Goal: Task Accomplishment & Management: Manage account settings

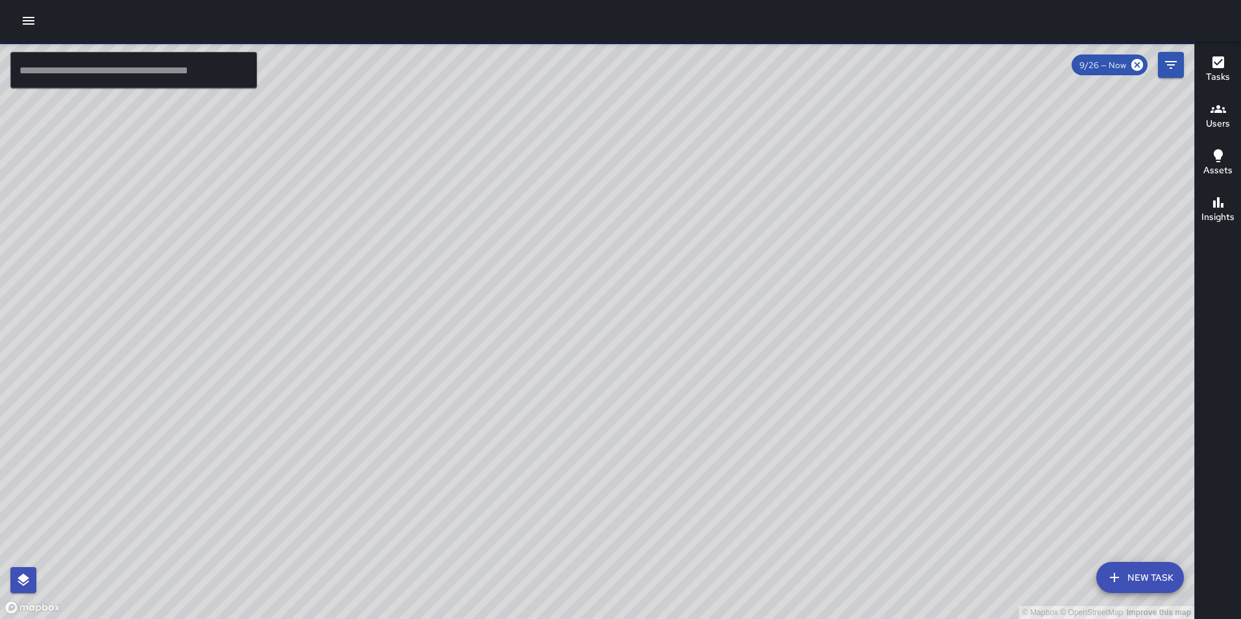
click at [27, 17] on icon "button" at bounding box center [29, 21] width 12 height 8
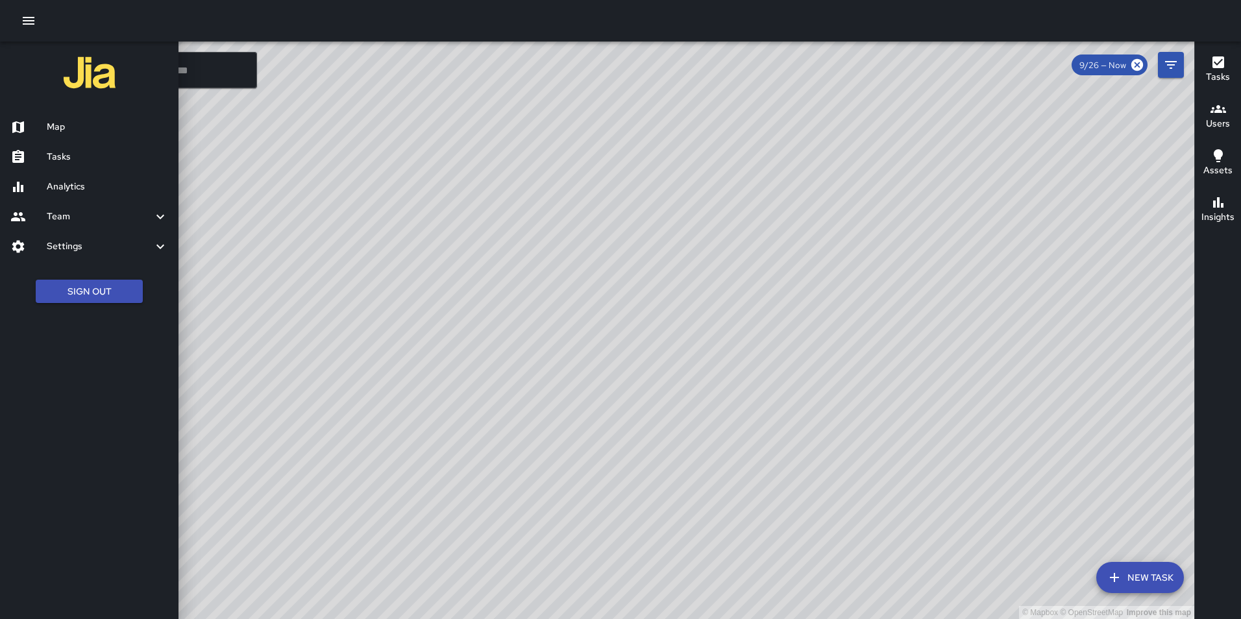
click at [90, 249] on h6 "Settings" at bounding box center [100, 246] width 106 height 14
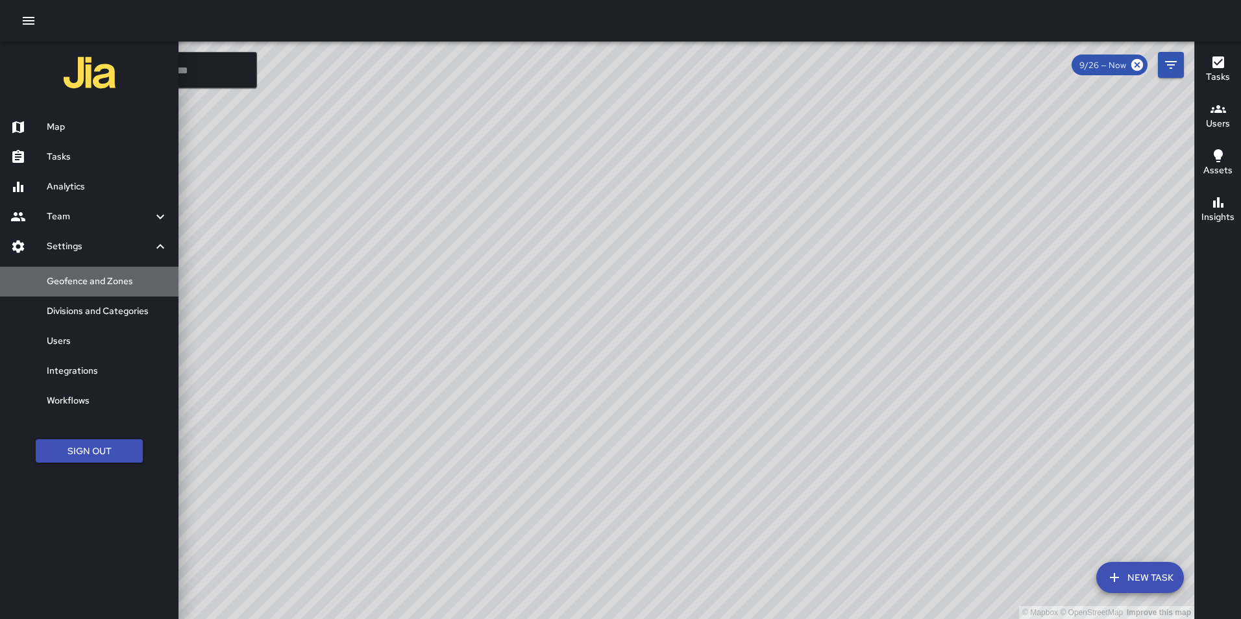
click at [115, 284] on h6 "Geofence and Zones" at bounding box center [107, 282] width 121 height 14
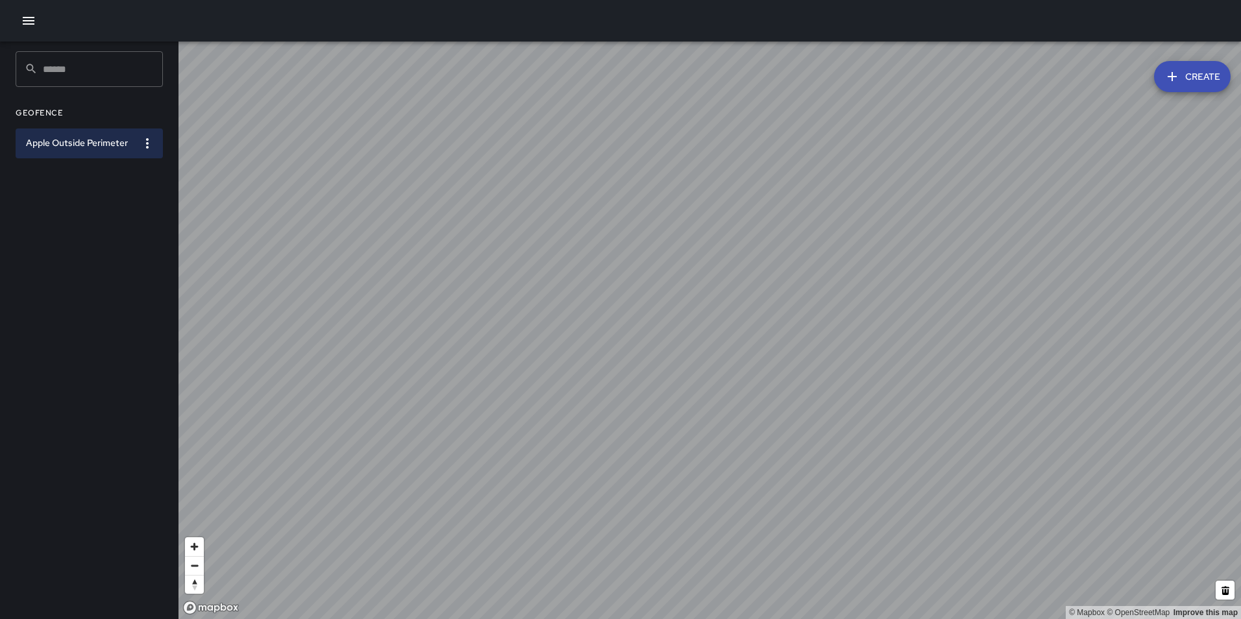
click at [1185, 75] on button "Create" at bounding box center [1192, 76] width 77 height 31
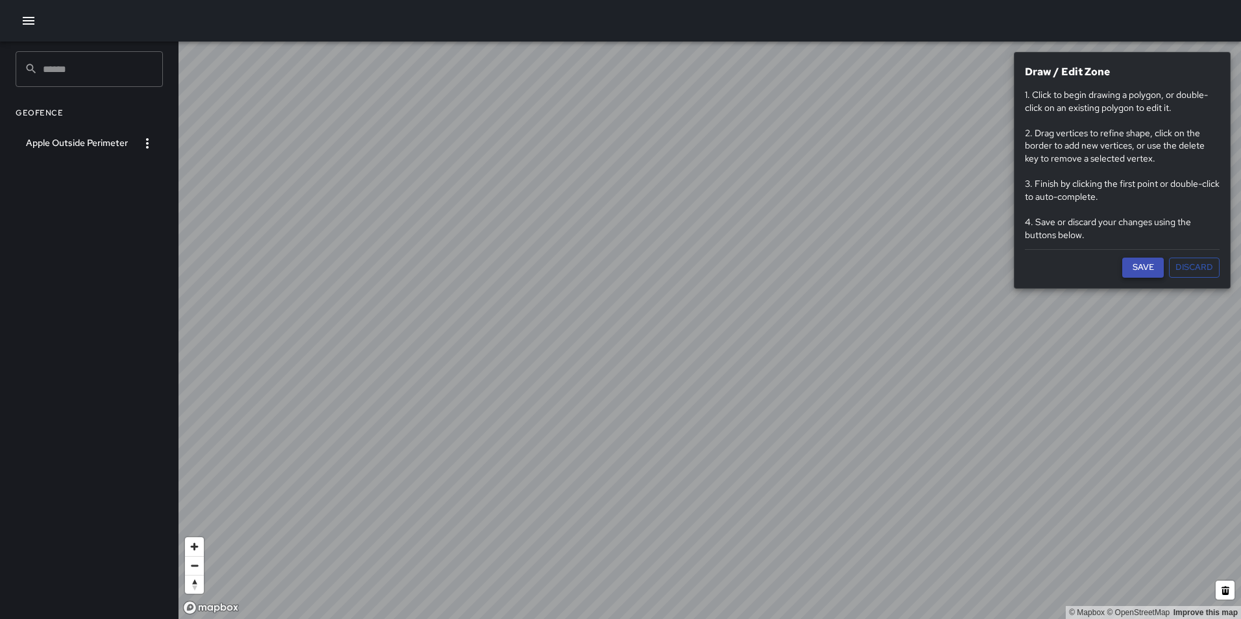
click at [1151, 270] on button "Save" at bounding box center [1143, 268] width 42 height 20
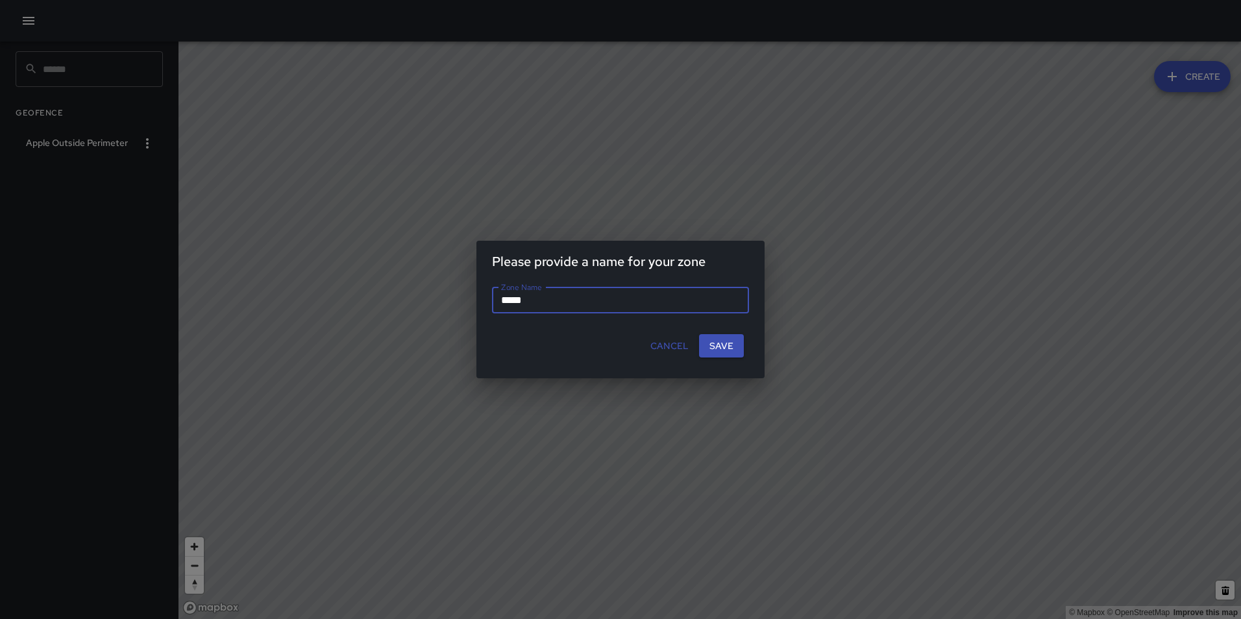
type input "******"
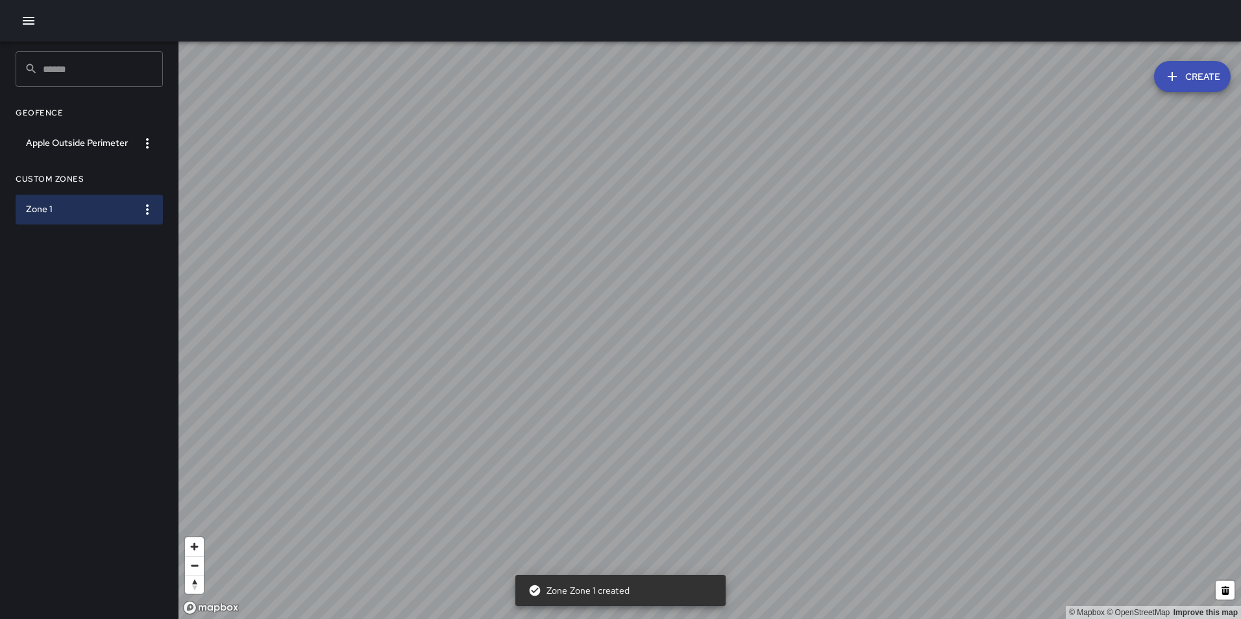
click at [151, 209] on icon "button" at bounding box center [148, 210] width 16 height 16
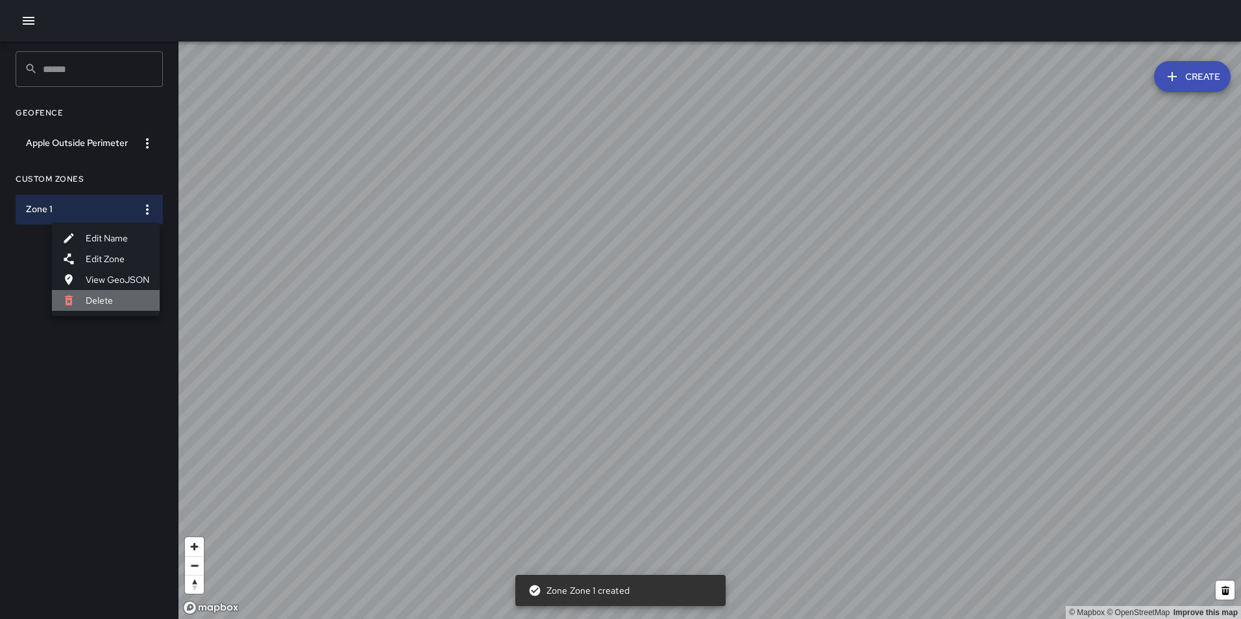
click at [141, 293] on li "Delete" at bounding box center [106, 300] width 108 height 21
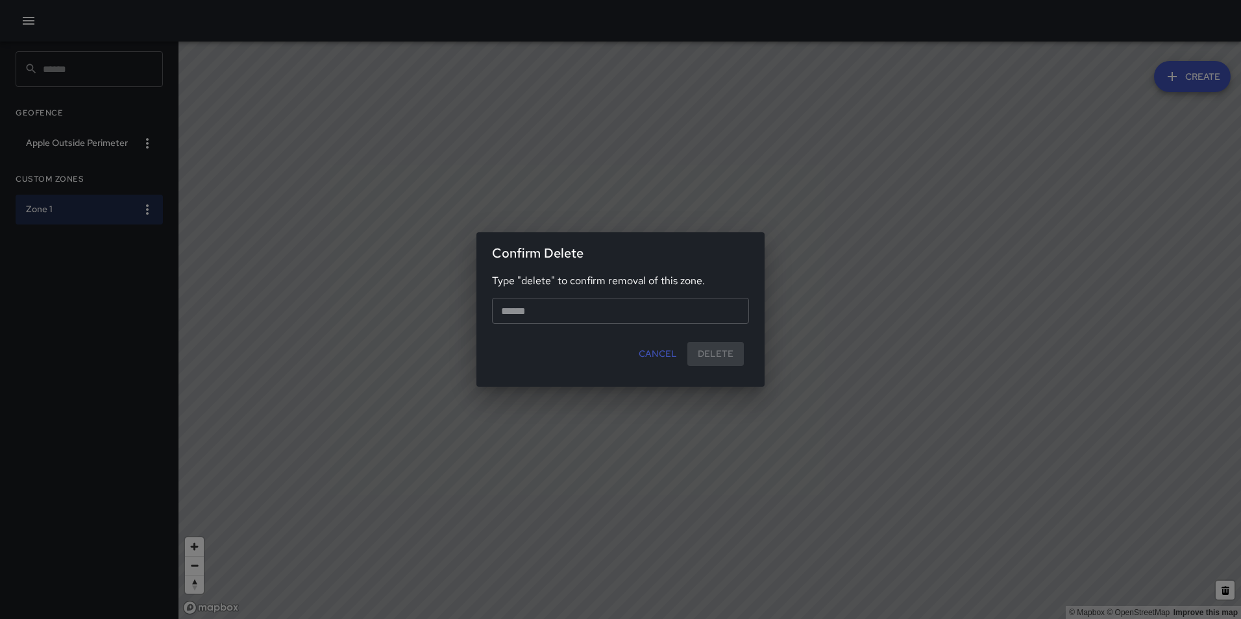
click at [149, 220] on div "Confirm Delete Type "delete" to confirm removal of this zone. ​ Cancel Delete" at bounding box center [620, 309] width 1241 height 619
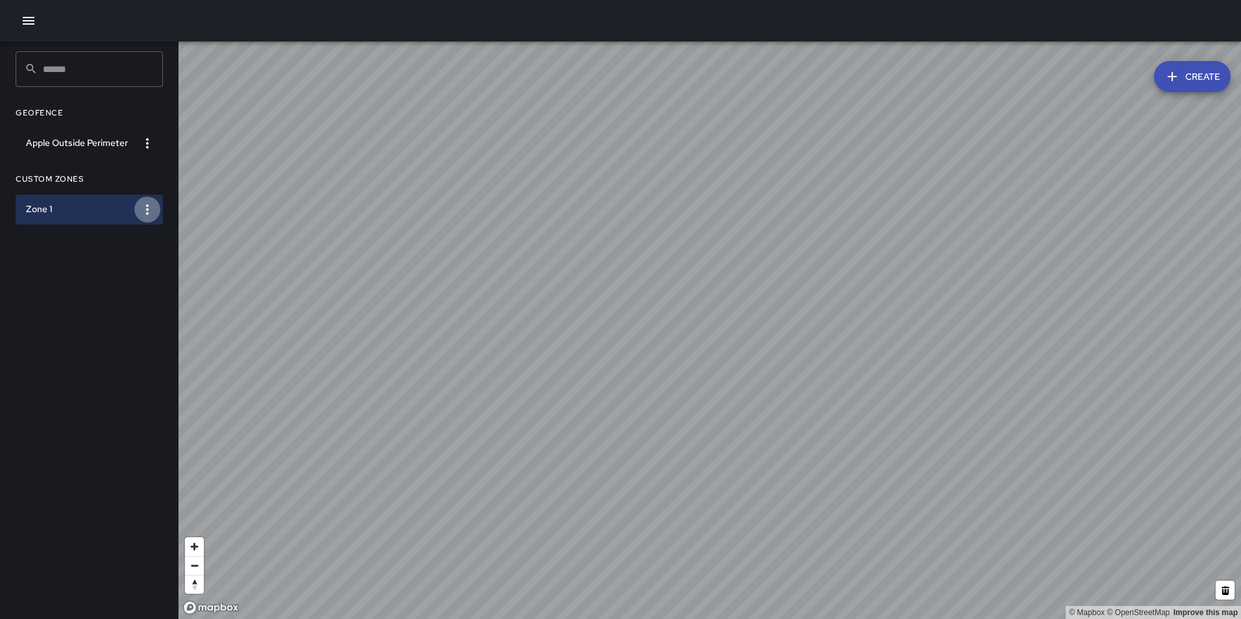
click at [153, 208] on icon "button" at bounding box center [148, 210] width 16 height 16
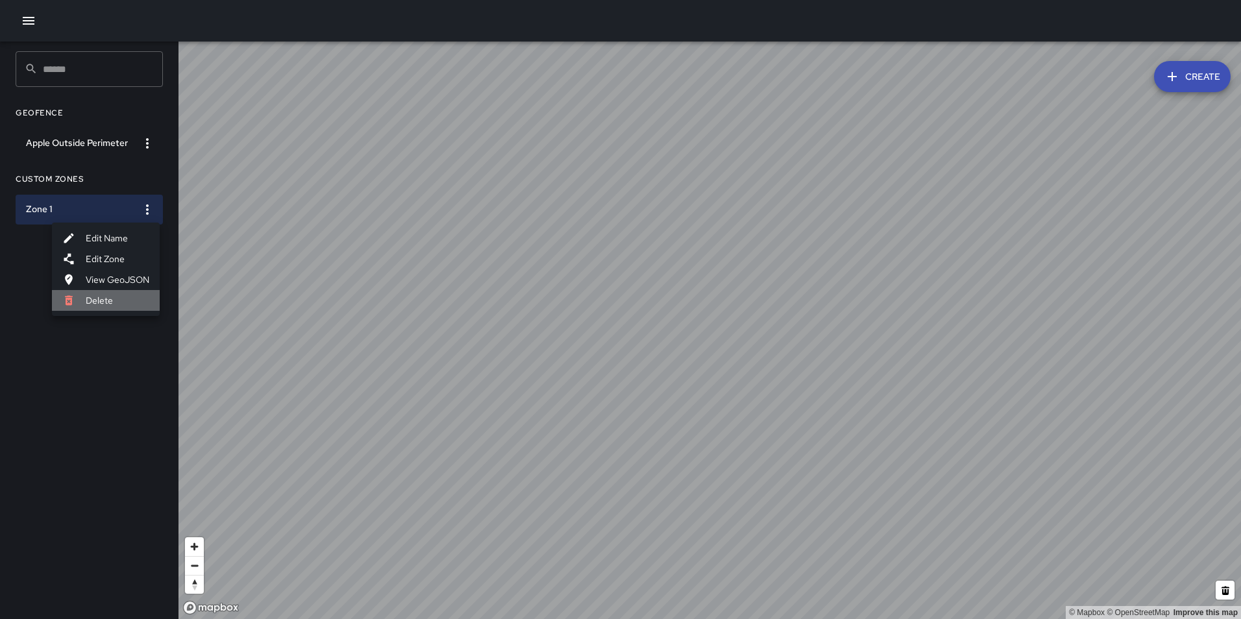
click at [133, 304] on li "Delete" at bounding box center [106, 300] width 108 height 21
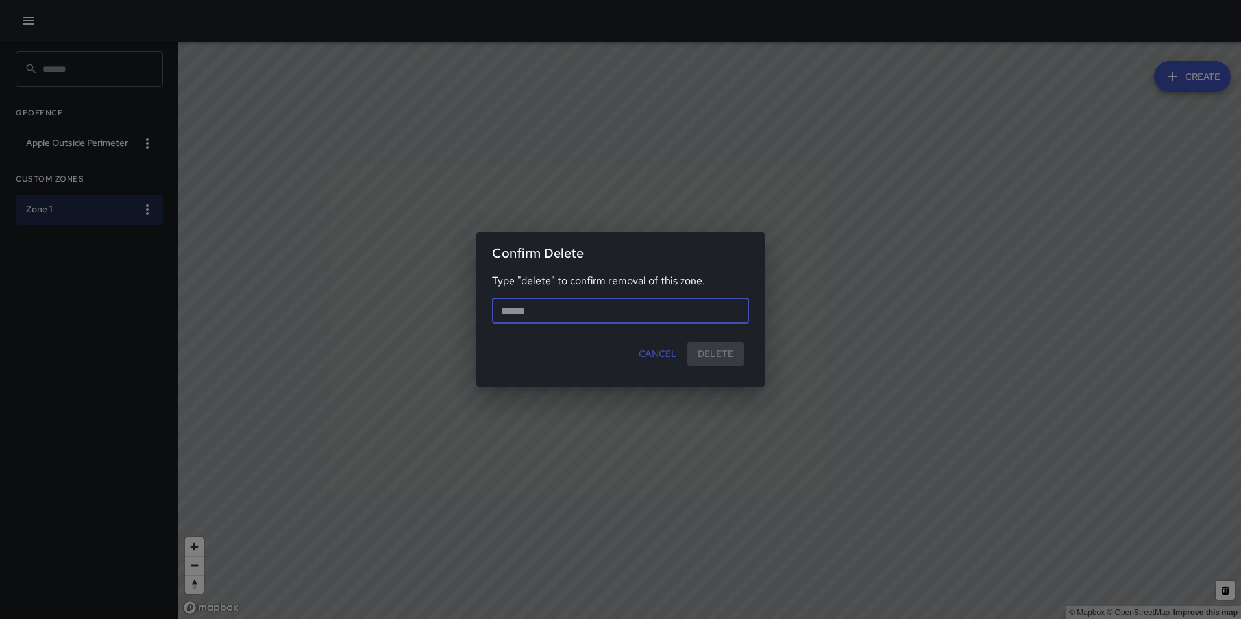
click at [621, 312] on input "text" at bounding box center [620, 311] width 257 height 26
type input "******"
